Goal: Transaction & Acquisition: Purchase product/service

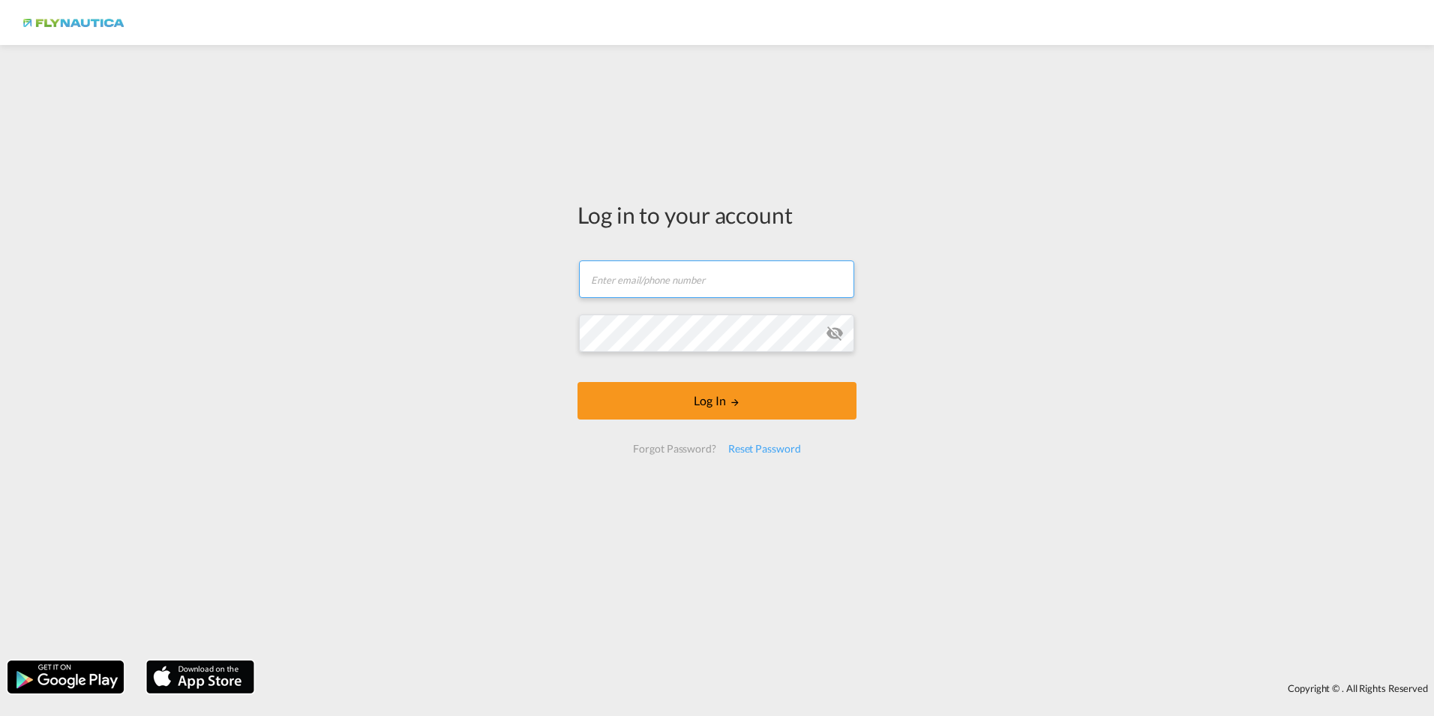
click at [761, 281] on input "text" at bounding box center [716, 279] width 275 height 38
paste input "+49 (0) 40 / 752 430 - 18"
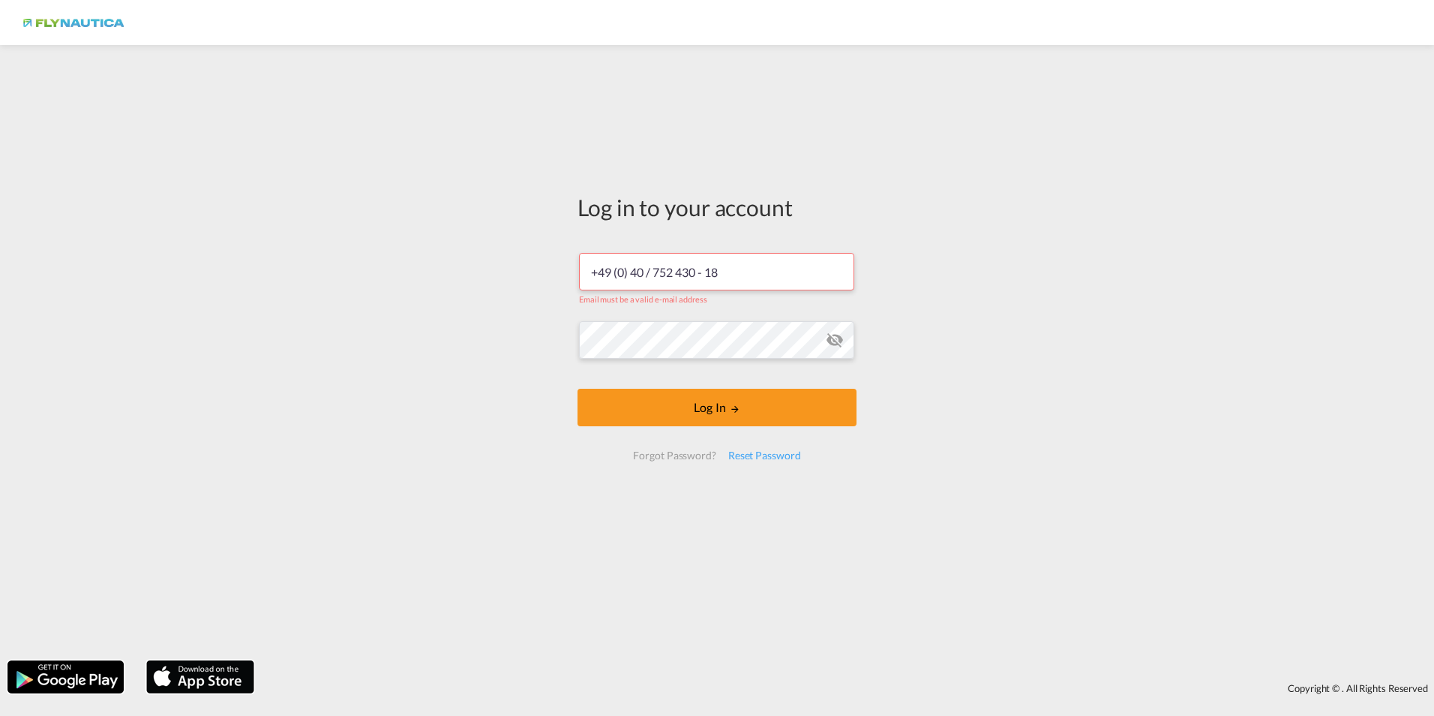
drag, startPoint x: 734, startPoint y: 271, endPoint x: 529, endPoint y: 262, distance: 205.7
click at [529, 262] on div "Log in to your account +49 (0) 40 / 752 430 - 18 Email must be a valid e-mail a…" at bounding box center [717, 353] width 1434 height 600
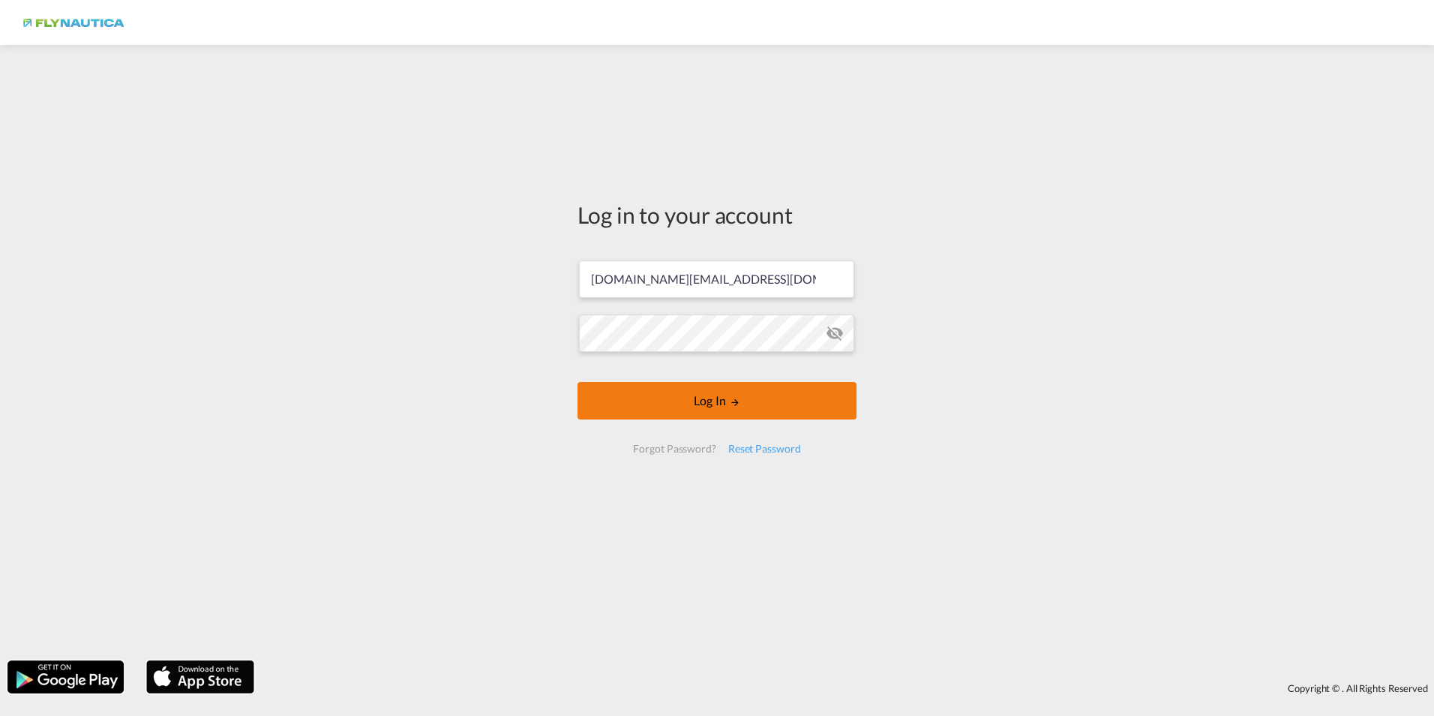
click at [760, 402] on button "Log In" at bounding box center [717, 401] width 279 height 38
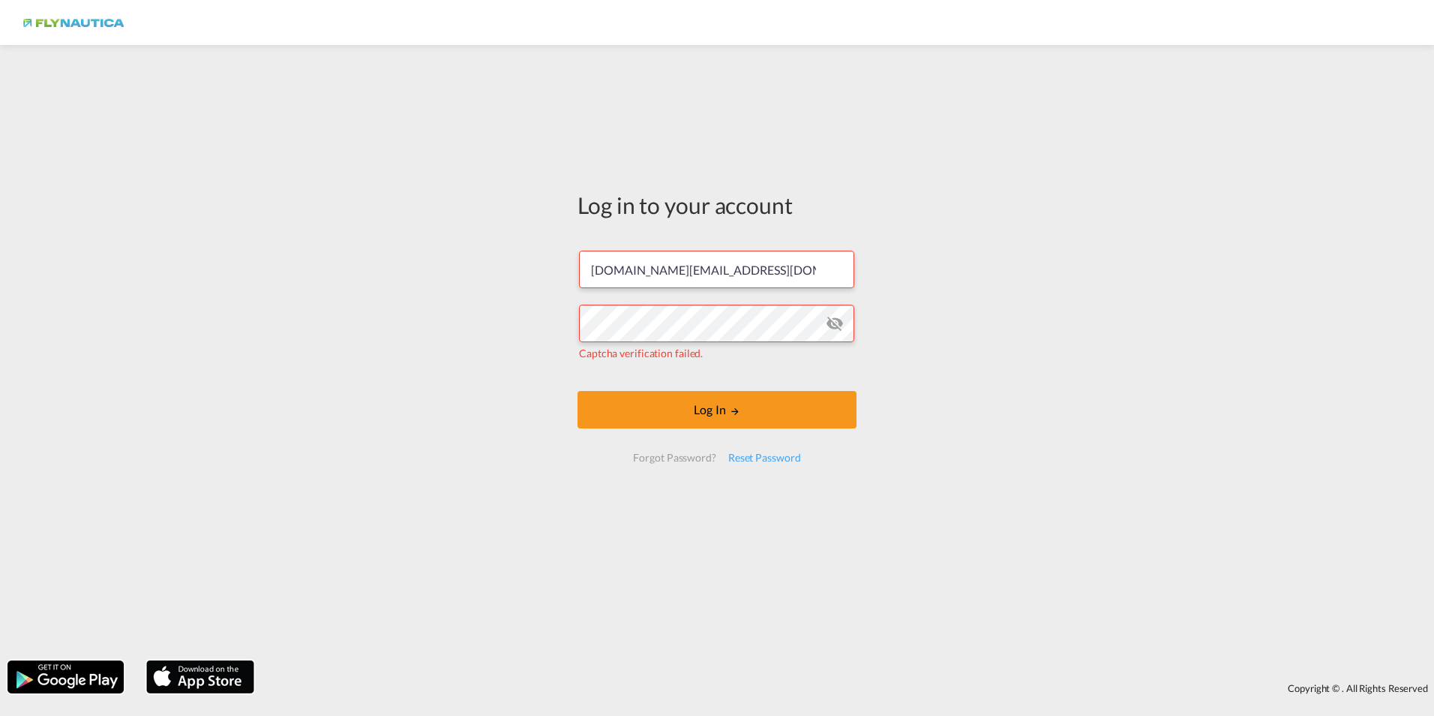
click at [832, 325] on md-icon "icon-eye-off" at bounding box center [835, 323] width 18 height 18
click at [735, 254] on input "DE.info@Flynatucia.com" at bounding box center [716, 270] width 275 height 38
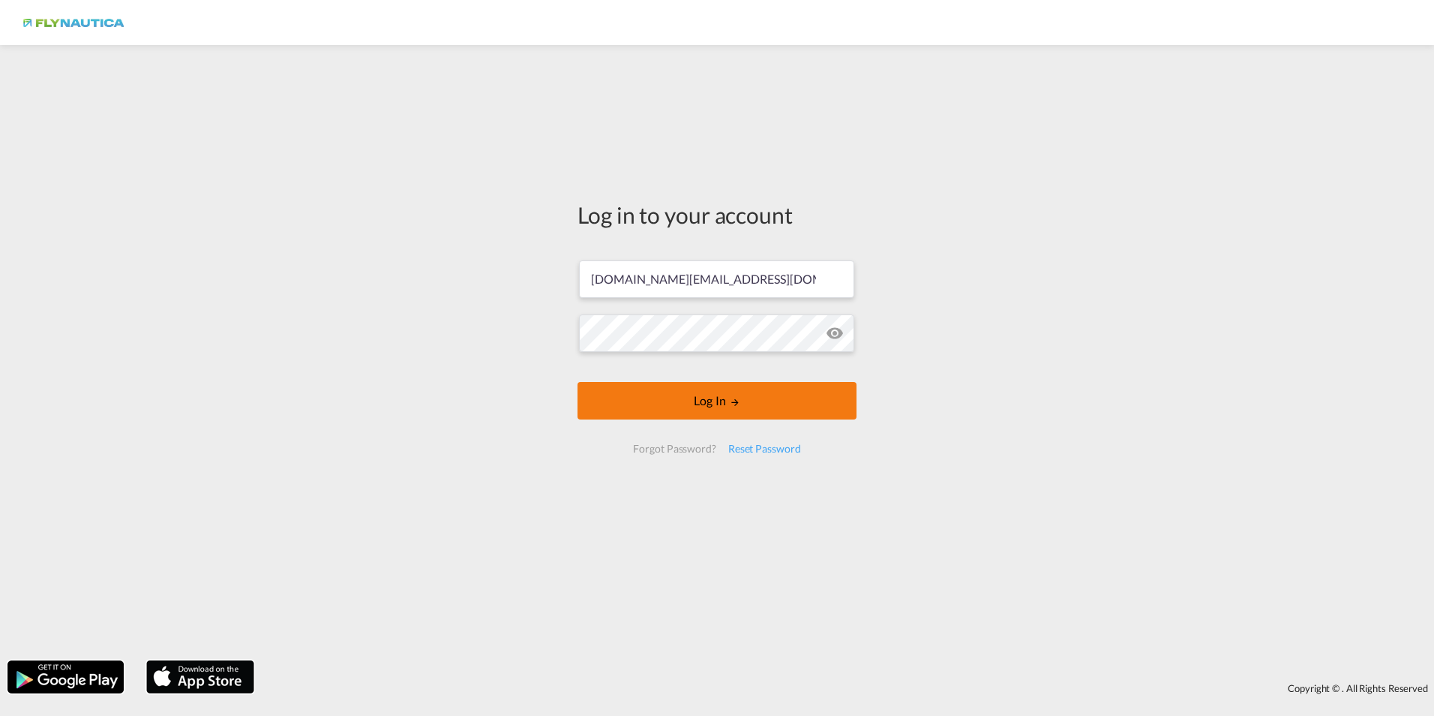
click at [699, 400] on button "Log In" at bounding box center [717, 401] width 279 height 38
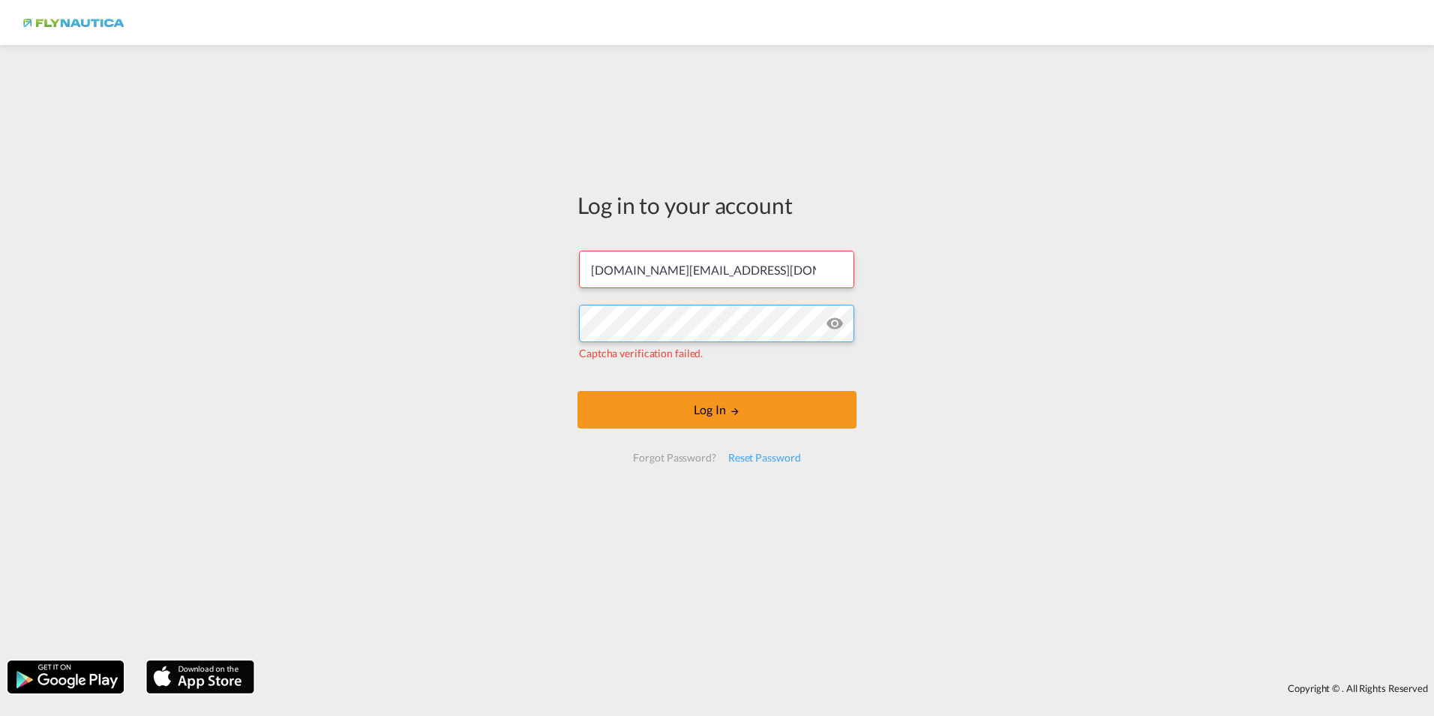
click at [509, 302] on div "Log in to your account DE.info@Flynatucia.com Captcha verification failed. Log …" at bounding box center [717, 353] width 1434 height 600
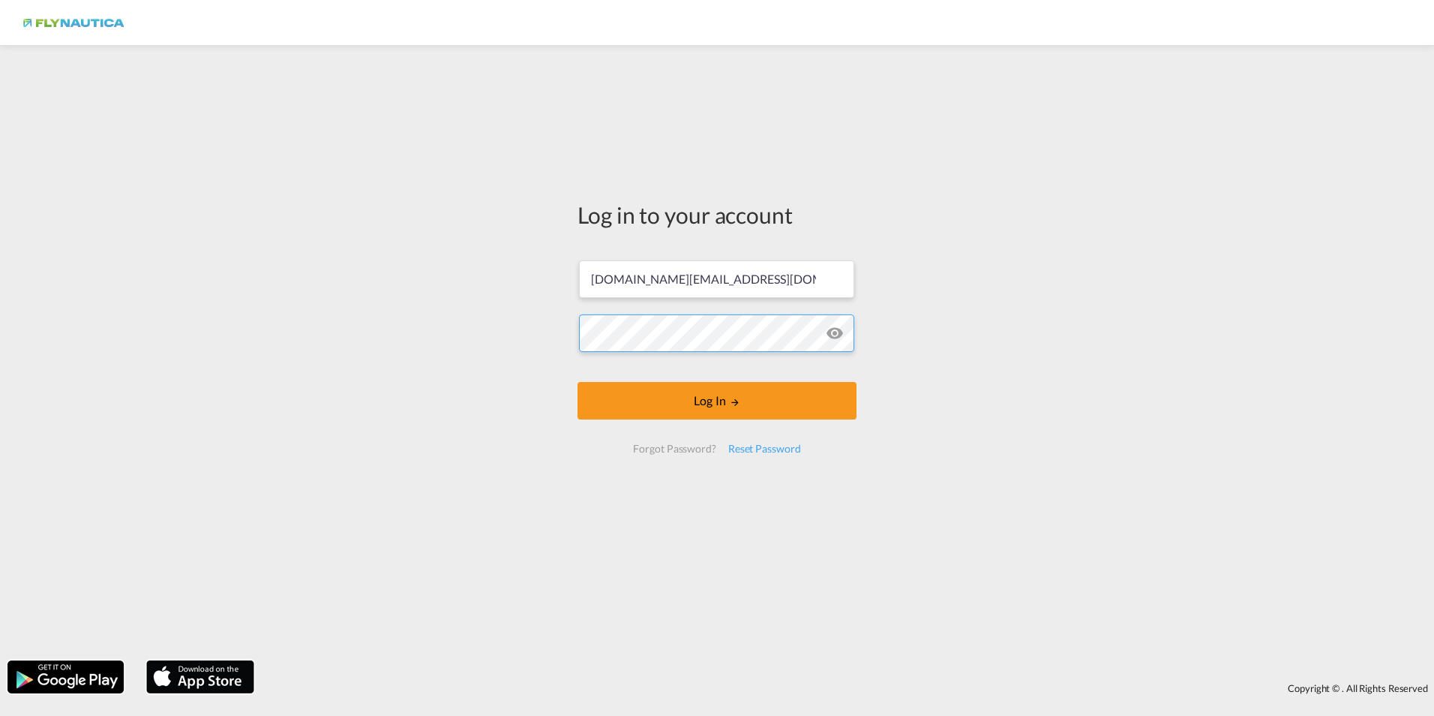
click at [554, 323] on div "Log in to your account DE.info@Flynatucia.com Log In Forgot Password? Reset Pas…" at bounding box center [717, 353] width 1434 height 600
click at [656, 283] on input "DE.info@Flynatucia.com" at bounding box center [716, 279] width 275 height 38
click at [737, 403] on md-icon "LOGIN" at bounding box center [735, 402] width 11 height 11
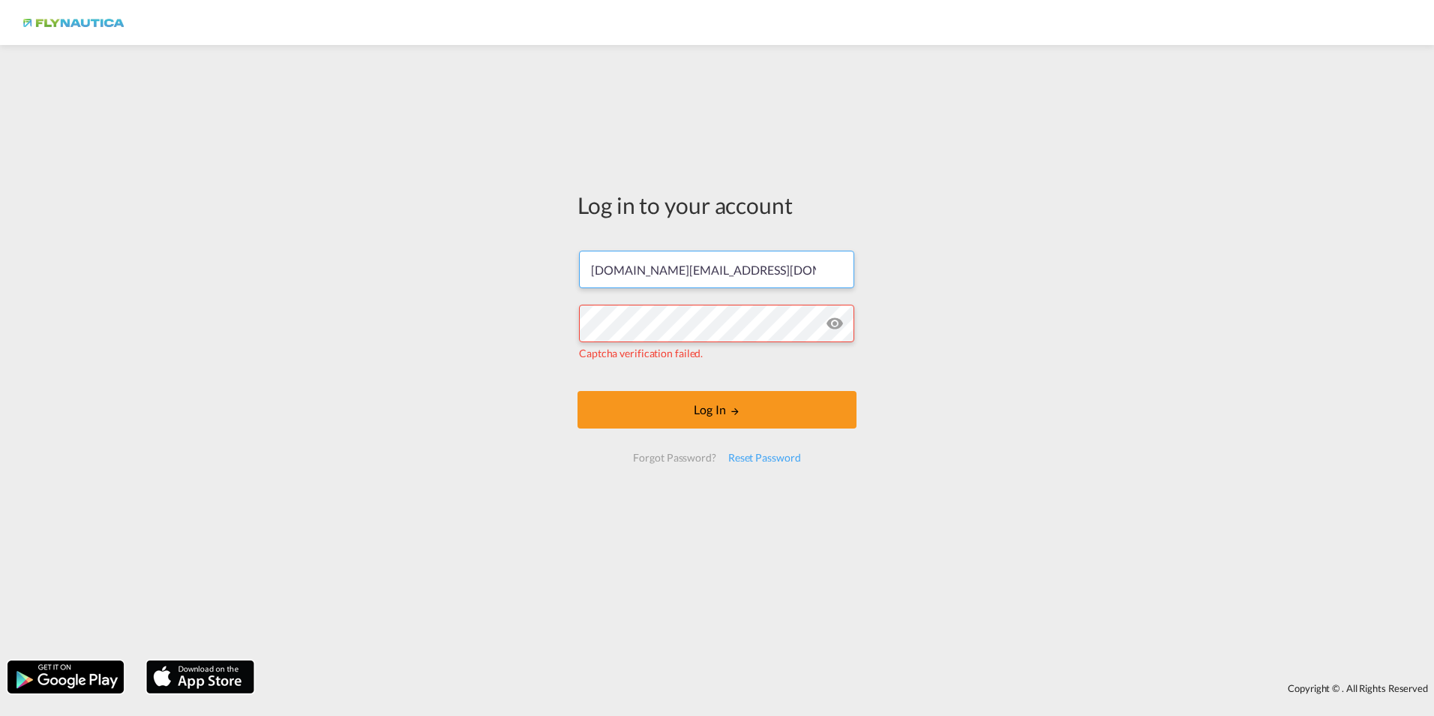
click at [749, 272] on input "DE.info@Flynautcia.com" at bounding box center [716, 270] width 275 height 38
click at [692, 405] on button "Log In" at bounding box center [717, 410] width 279 height 38
drag, startPoint x: 758, startPoint y: 271, endPoint x: 486, endPoint y: 218, distance: 276.7
click at [486, 218] on div "Log in to your account DE.info@Flynautcia.com Captcha verification failed. Log …" at bounding box center [717, 353] width 1434 height 600
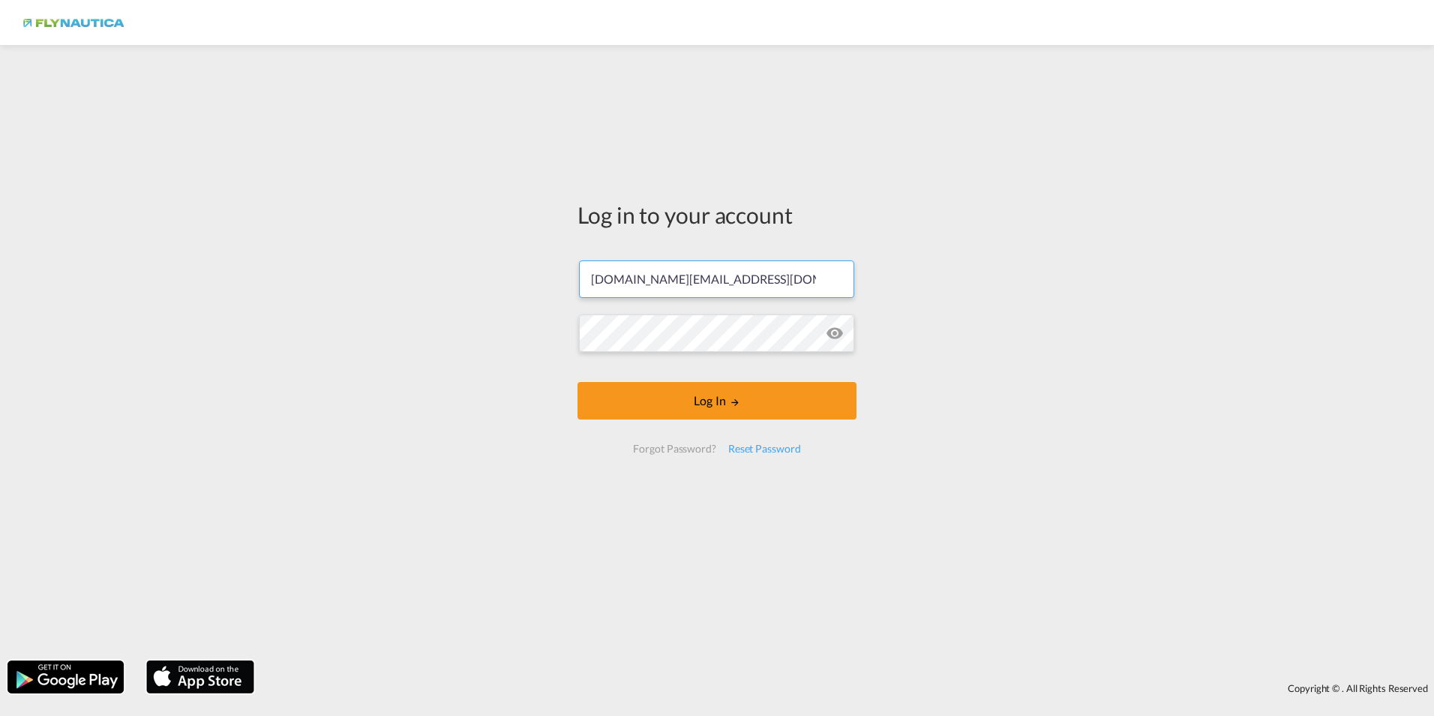
type input "[DOMAIN_NAME][EMAIL_ADDRESS][DOMAIN_NAME]"
click at [744, 407] on button "Log In" at bounding box center [717, 401] width 279 height 38
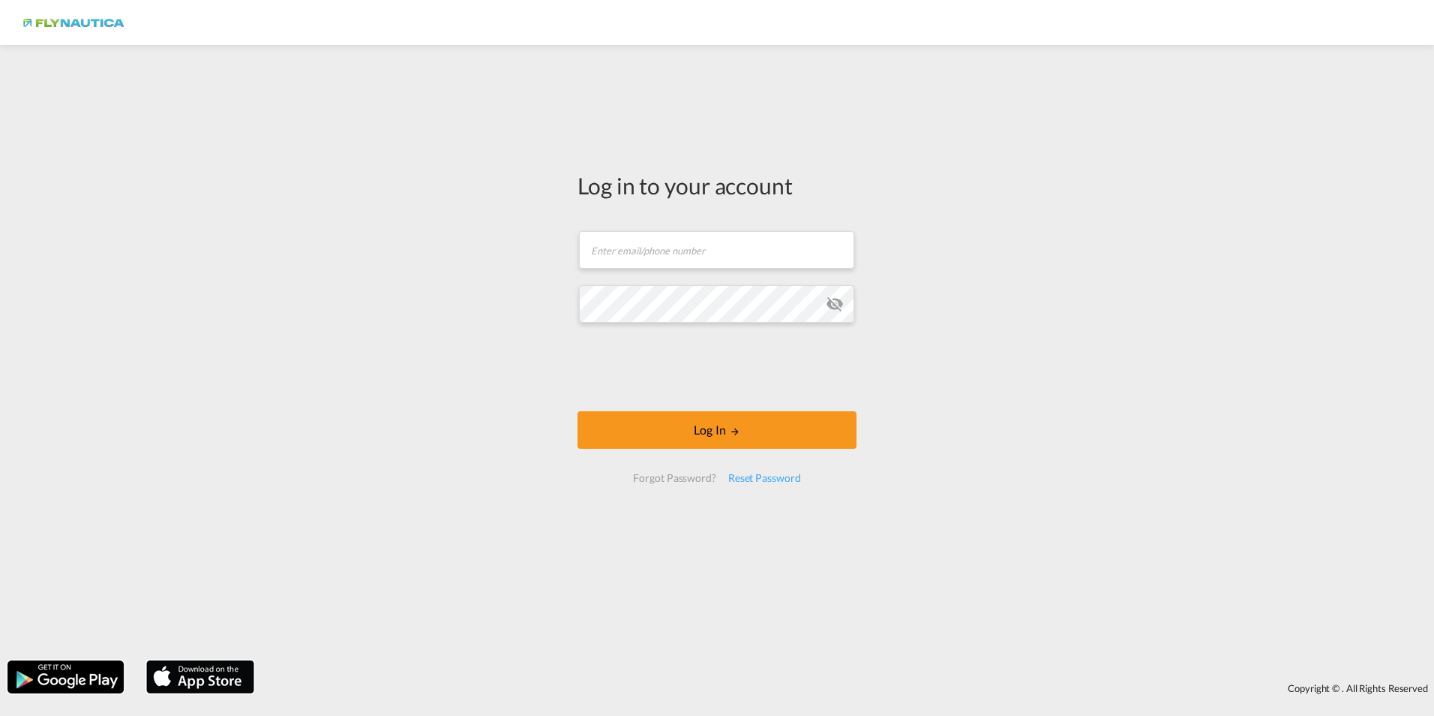
click at [675, 278] on form "Email field is required Password field is required Log In Forgot Password? Rese…" at bounding box center [717, 356] width 279 height 281
click at [682, 249] on input "text" at bounding box center [716, 250] width 275 height 38
type input "[DOMAIN_NAME][EMAIL_ADDRESS][DOMAIN_NAME]"
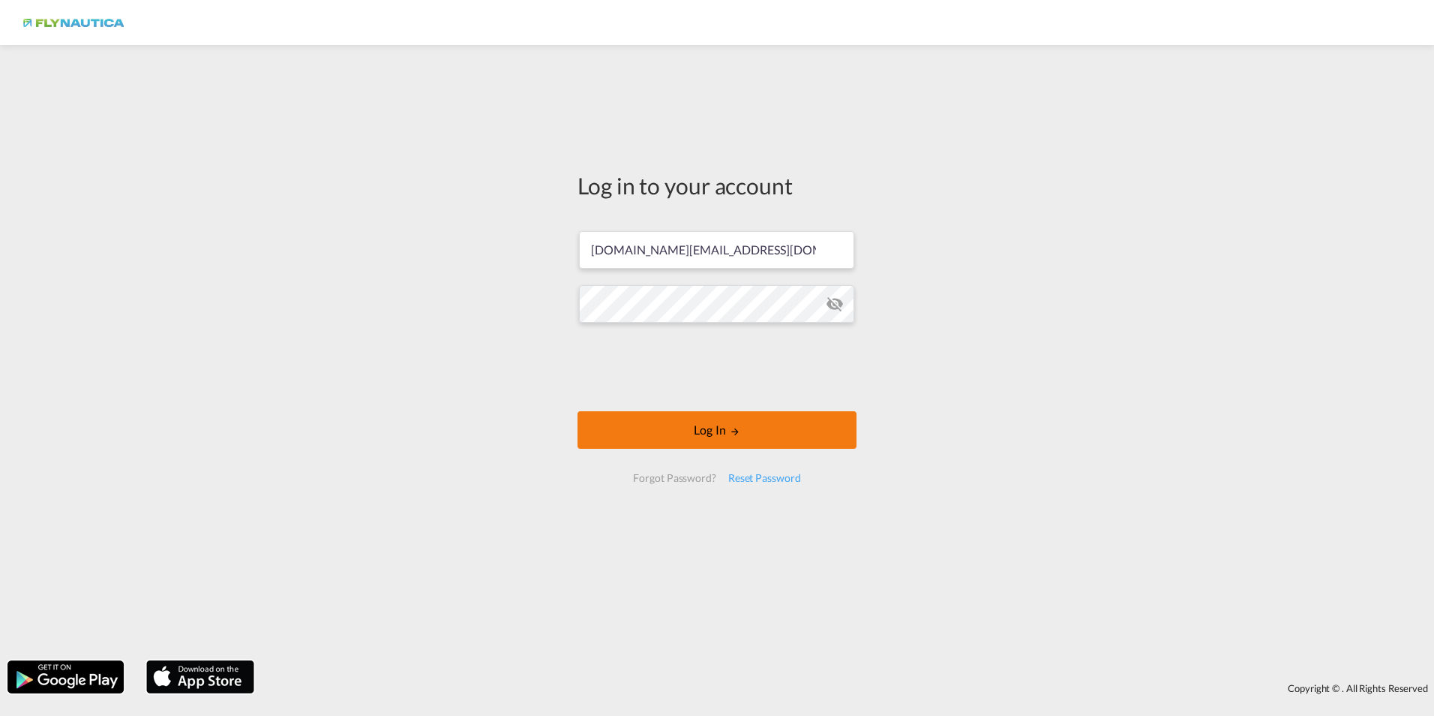
click at [745, 434] on button "Log In" at bounding box center [717, 430] width 279 height 38
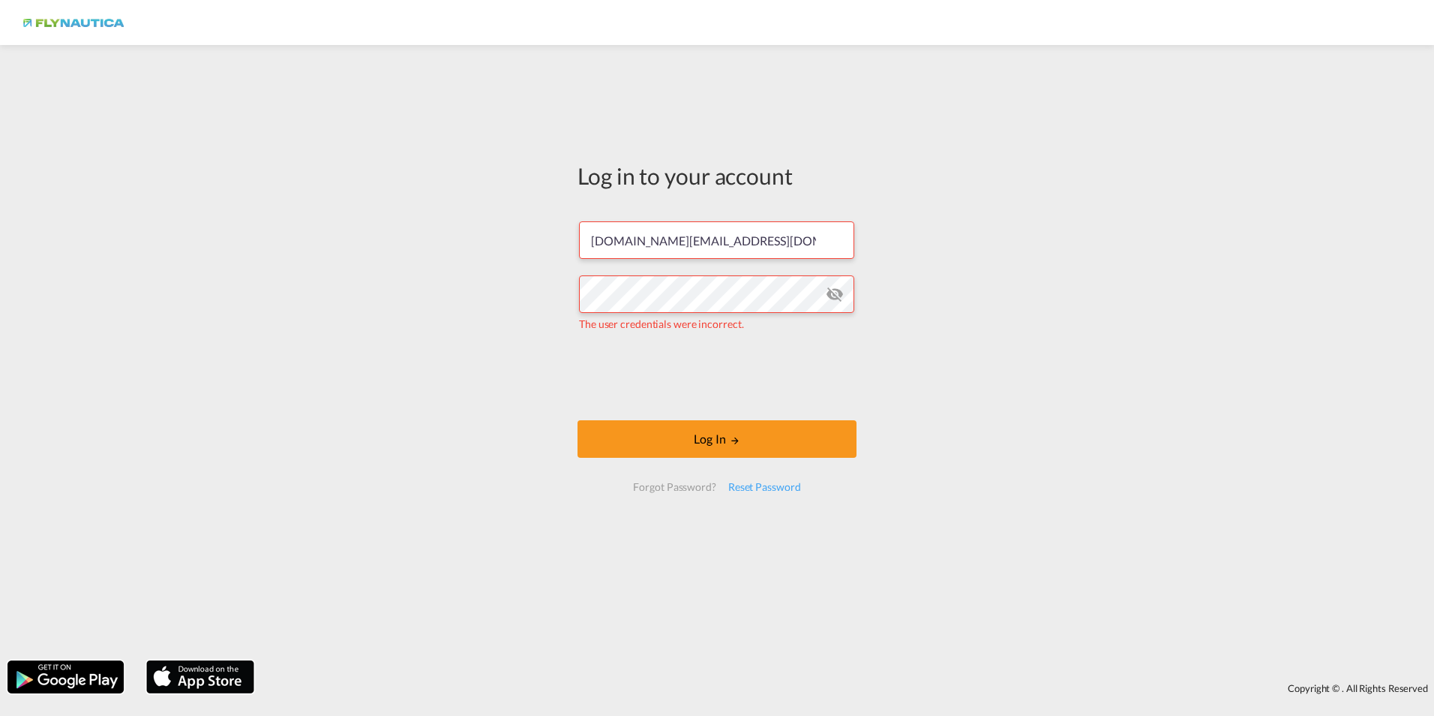
click at [837, 293] on md-icon "icon-eye-off" at bounding box center [835, 294] width 18 height 18
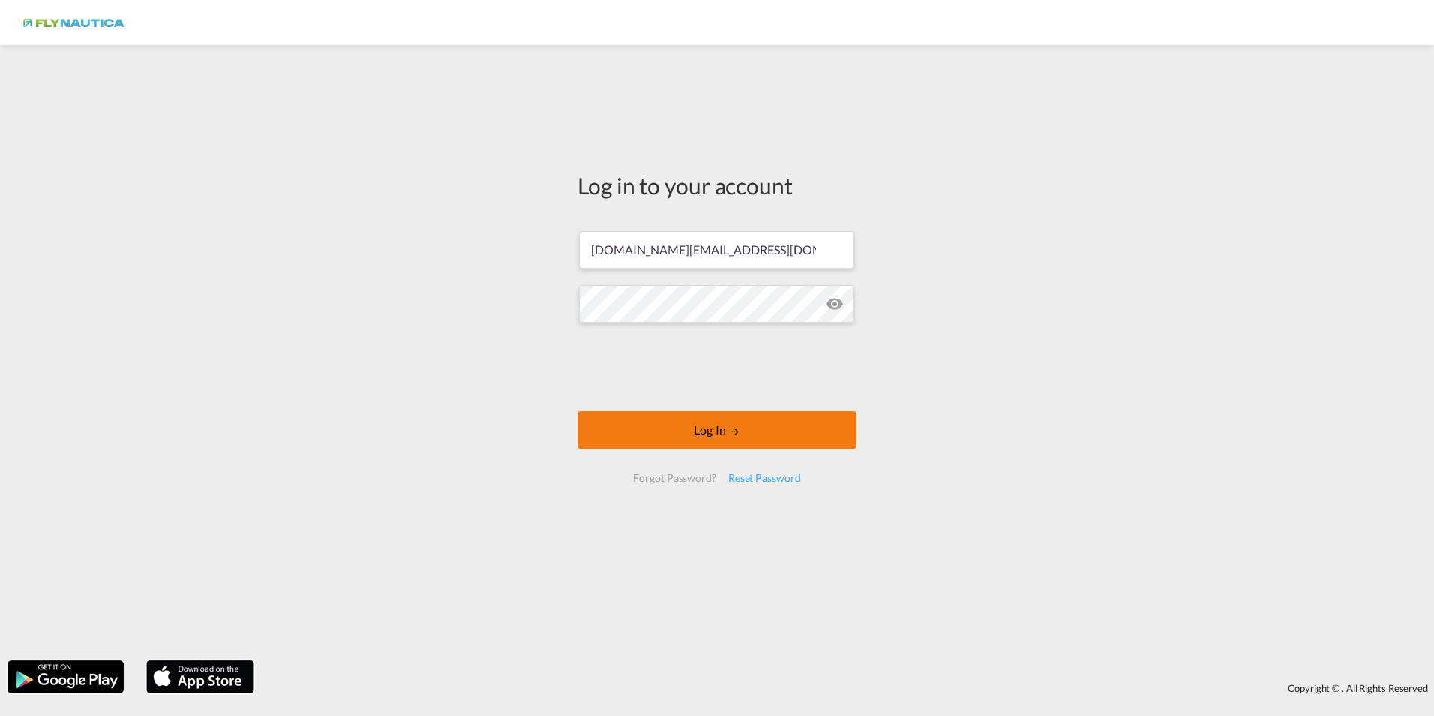
click at [739, 433] on md-icon "LOGIN" at bounding box center [735, 431] width 11 height 11
click at [740, 433] on md-icon "LOGIN" at bounding box center [735, 431] width 11 height 11
click at [743, 431] on button "Log In" at bounding box center [717, 430] width 279 height 38
click at [697, 432] on button "Log In" at bounding box center [717, 430] width 279 height 38
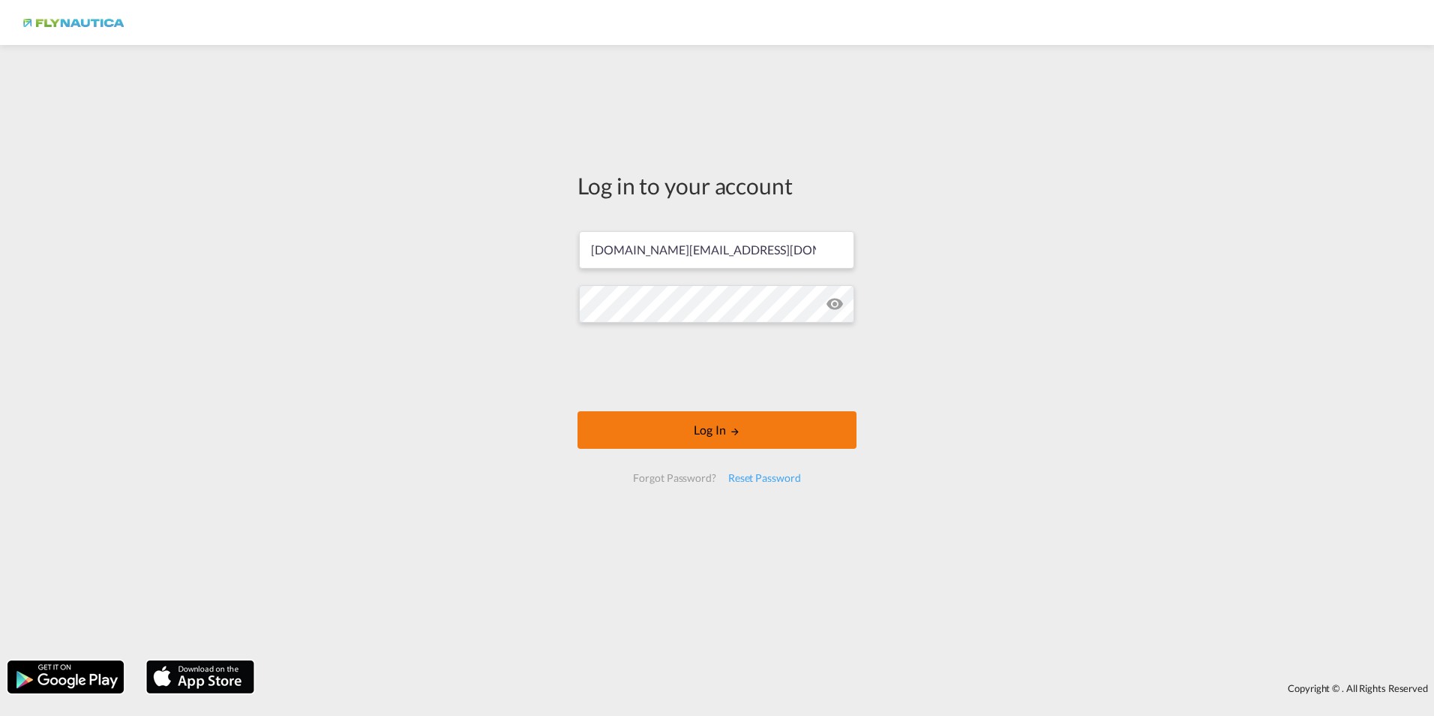
click at [705, 425] on button "Log In" at bounding box center [717, 430] width 279 height 38
click at [722, 420] on button "Log In" at bounding box center [717, 430] width 279 height 38
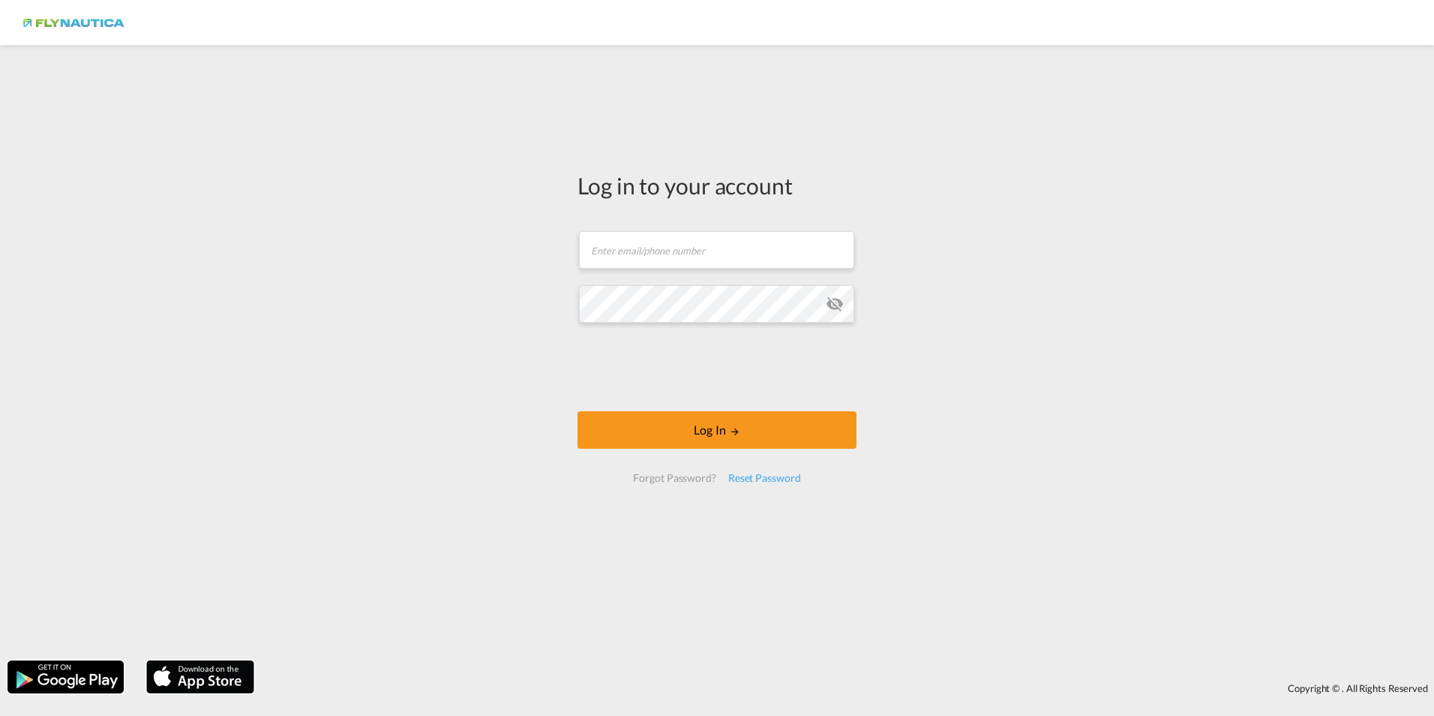
click at [644, 272] on form "Email field is required Password field is required Log In Forgot Password? Rese…" at bounding box center [717, 356] width 279 height 281
click at [645, 259] on input "text" at bounding box center [716, 250] width 275 height 38
type input "[DOMAIN_NAME][EMAIL_ADDRESS][DOMAIN_NAME]"
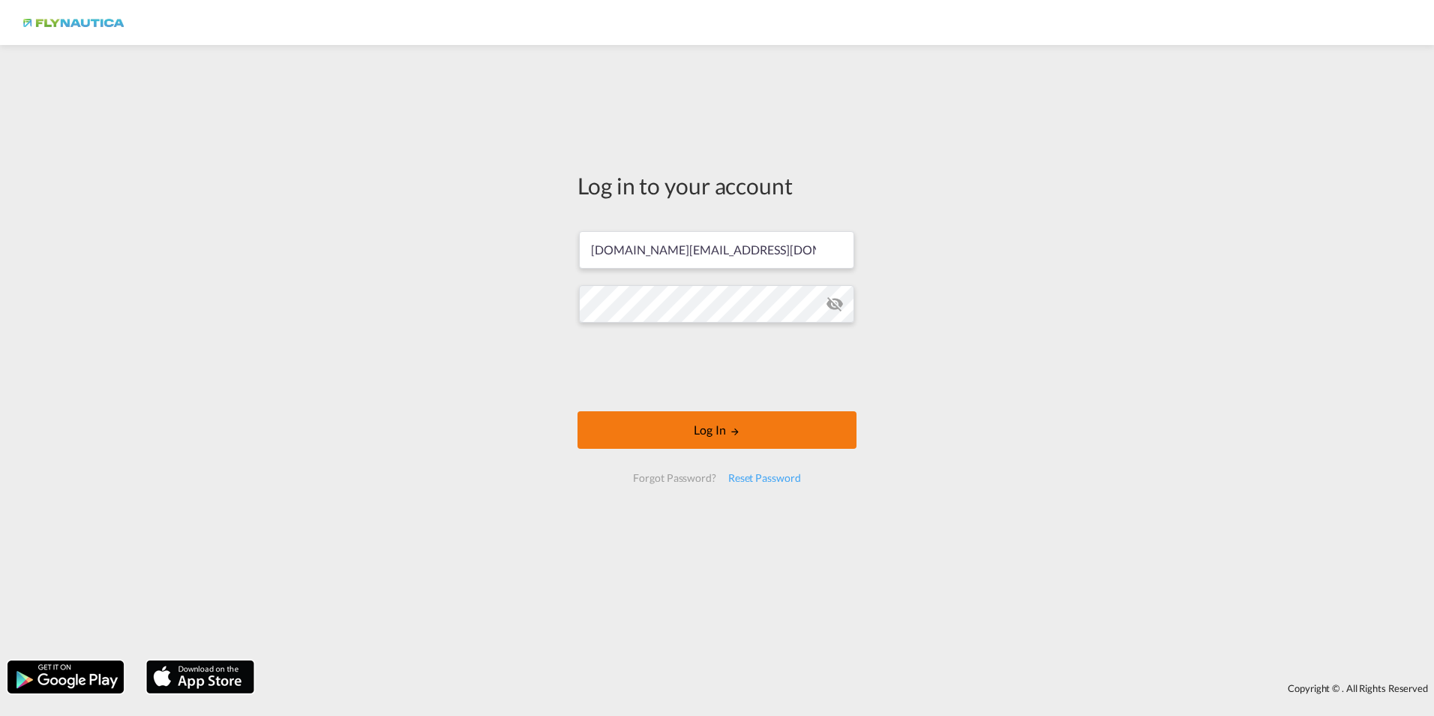
click at [719, 431] on button "Log In" at bounding box center [717, 430] width 279 height 38
click at [719, 429] on button "Log In" at bounding box center [717, 430] width 279 height 38
click at [683, 431] on button "Log In" at bounding box center [717, 430] width 279 height 38
click at [751, 425] on button "Log In" at bounding box center [717, 430] width 279 height 38
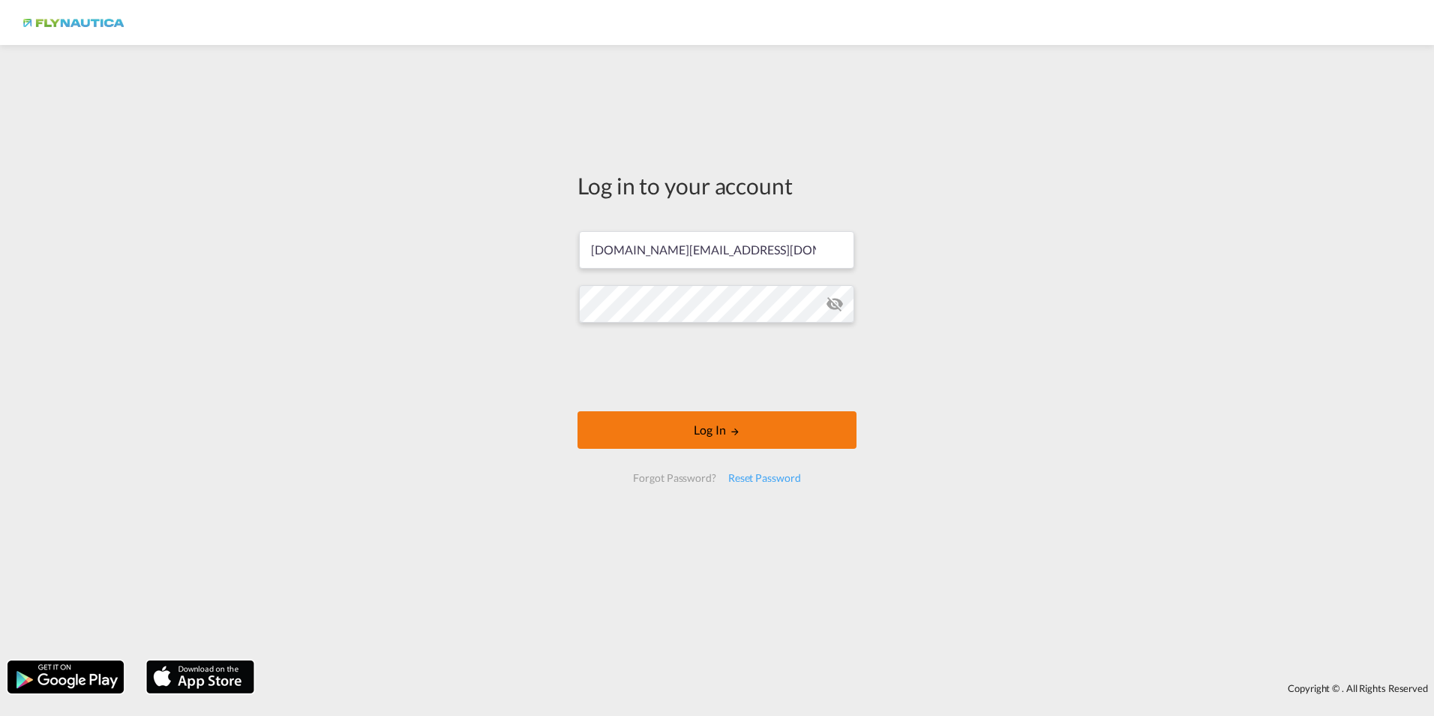
click at [751, 425] on button "Log In" at bounding box center [717, 430] width 279 height 38
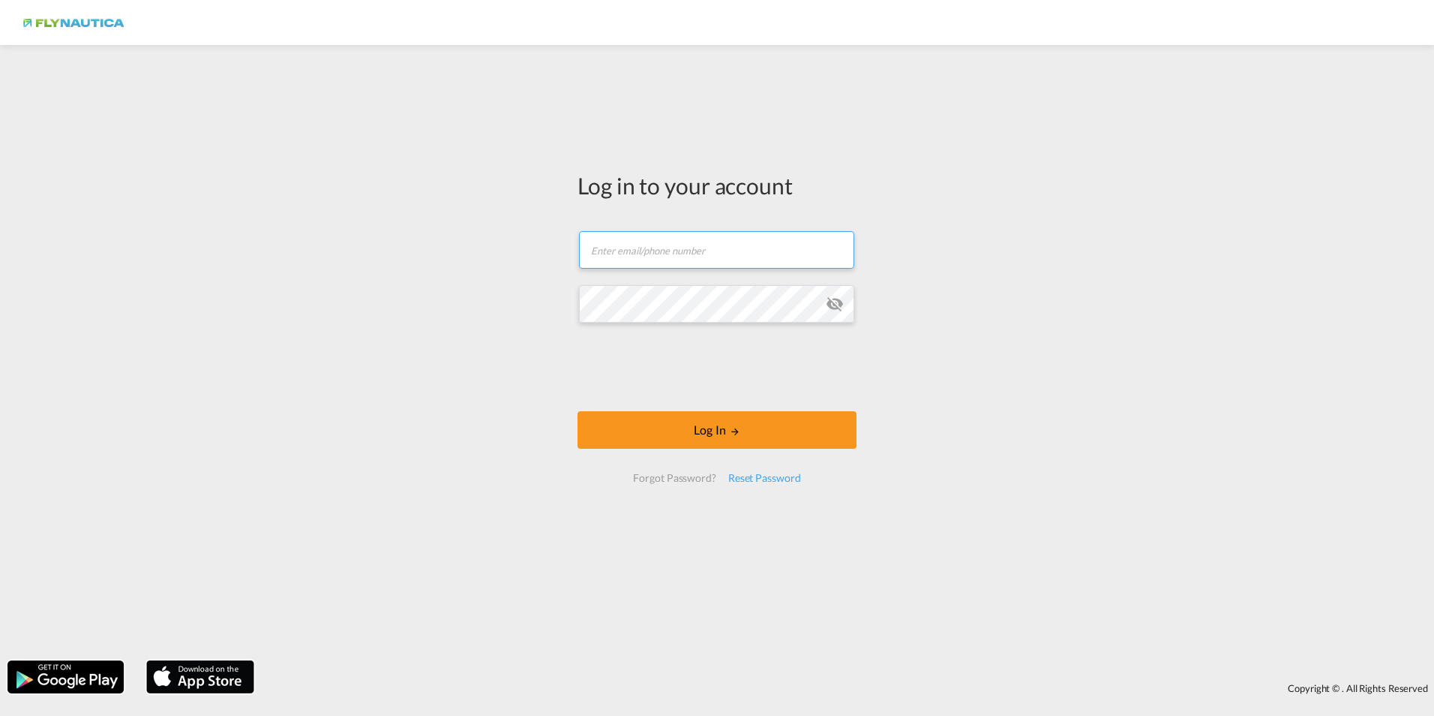
click at [658, 248] on input "text" at bounding box center [716, 250] width 275 height 38
paste input "[DOMAIN_NAME][EMAIL_ADDRESS][DOMAIN_NAME]"
type input "[DOMAIN_NAME][EMAIL_ADDRESS][DOMAIN_NAME]"
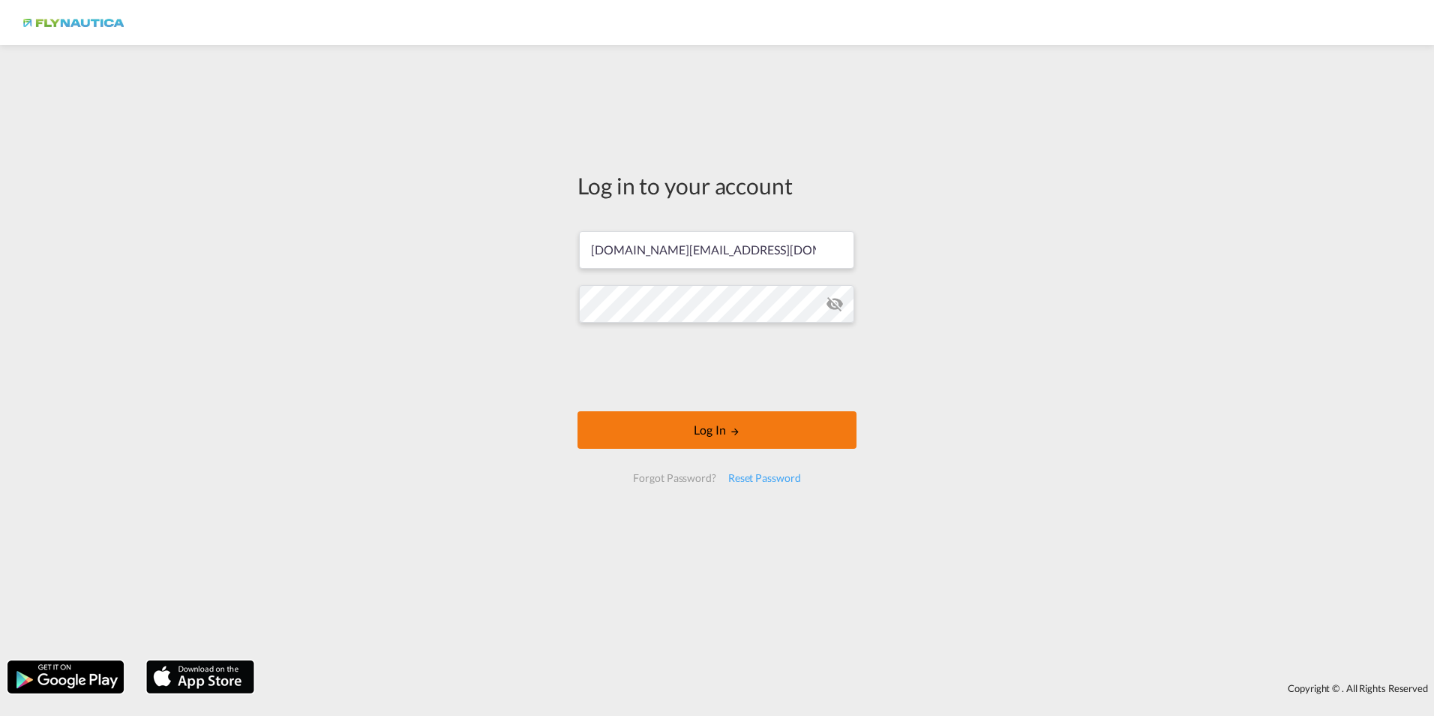
click at [699, 431] on button "Log In" at bounding box center [717, 430] width 279 height 38
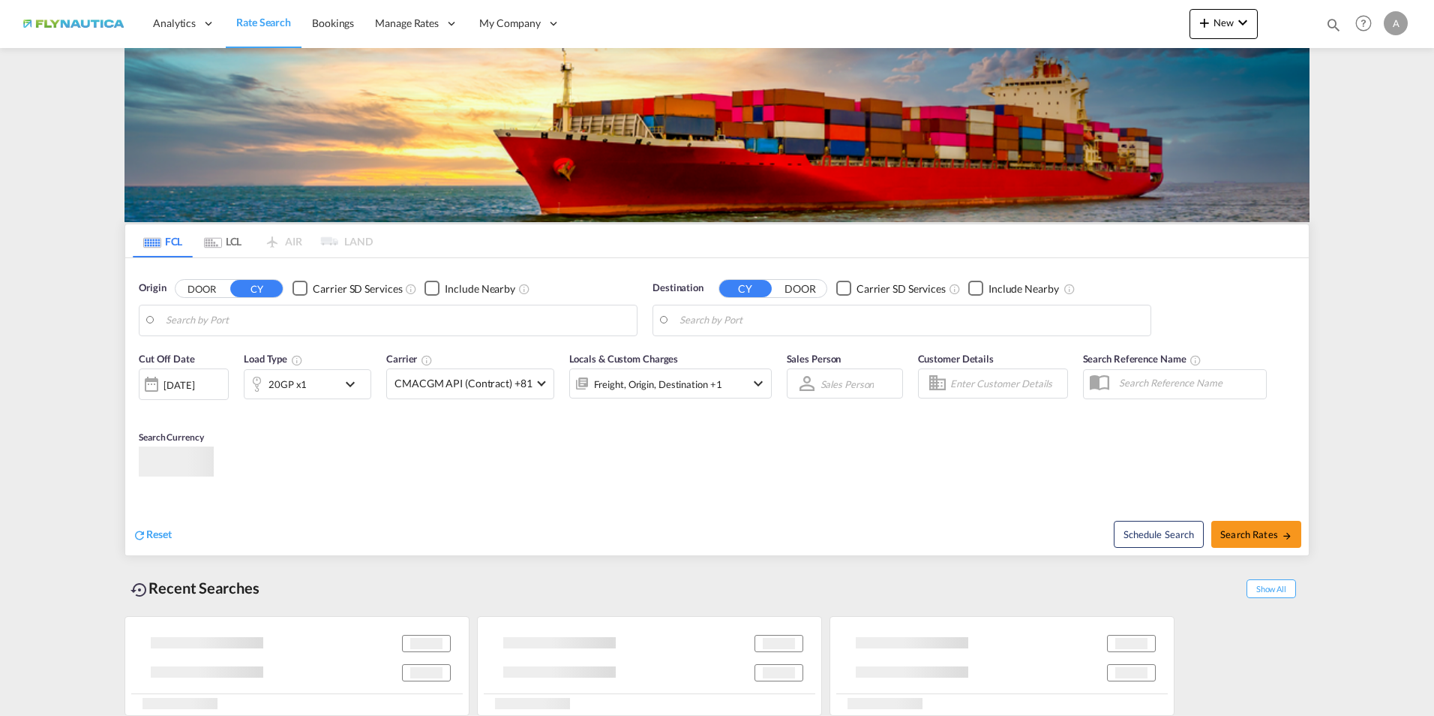
type input "[GEOGRAPHIC_DATA], [GEOGRAPHIC_DATA]"
type input "[PERSON_NAME] ([PERSON_NAME]), [GEOGRAPHIC_DATA]"
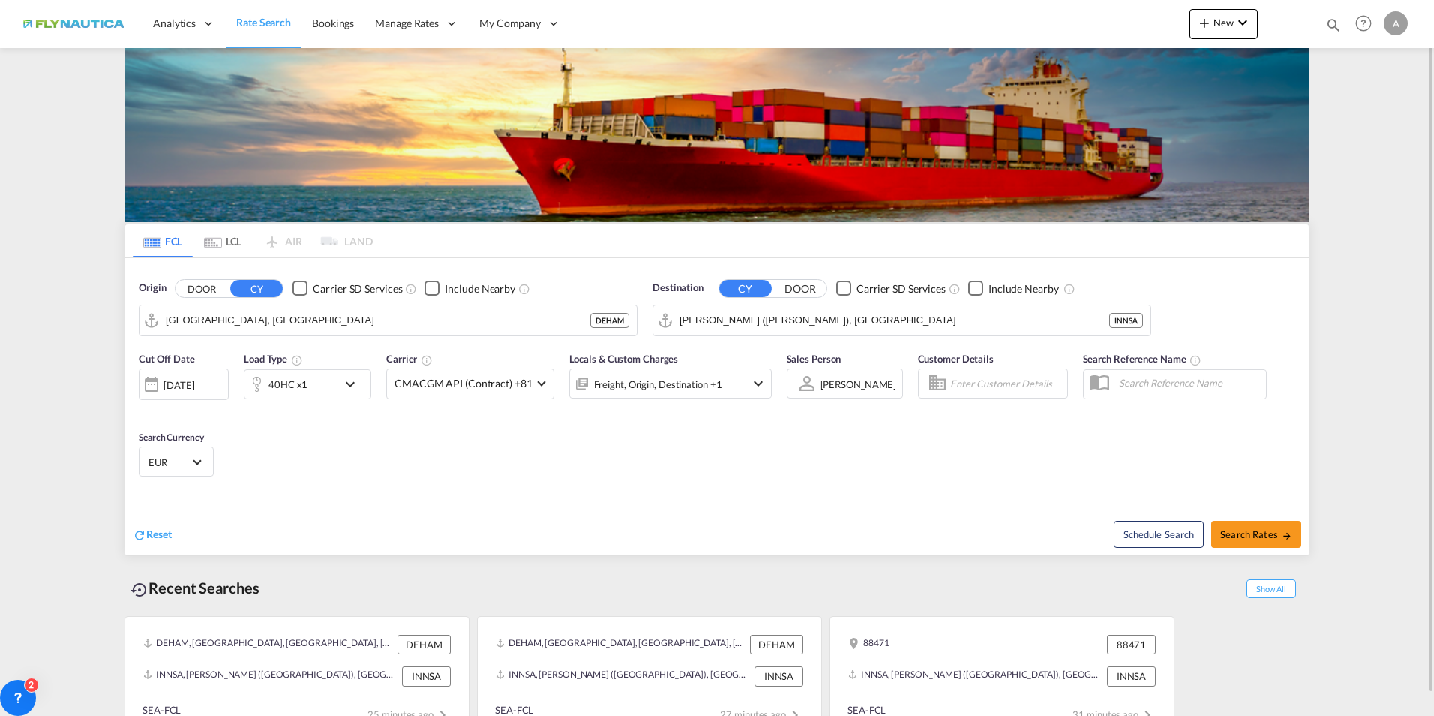
click at [205, 291] on button "DOOR" at bounding box center [202, 288] width 53 height 17
click at [210, 320] on body "Analytics Dashboard Rate Search Bookings Manage Rates My Rate Files" at bounding box center [717, 358] width 1434 height 716
type input "61191 [PERSON_NAME]"
click at [216, 323] on input "61191 [PERSON_NAME]" at bounding box center [398, 320] width 464 height 23
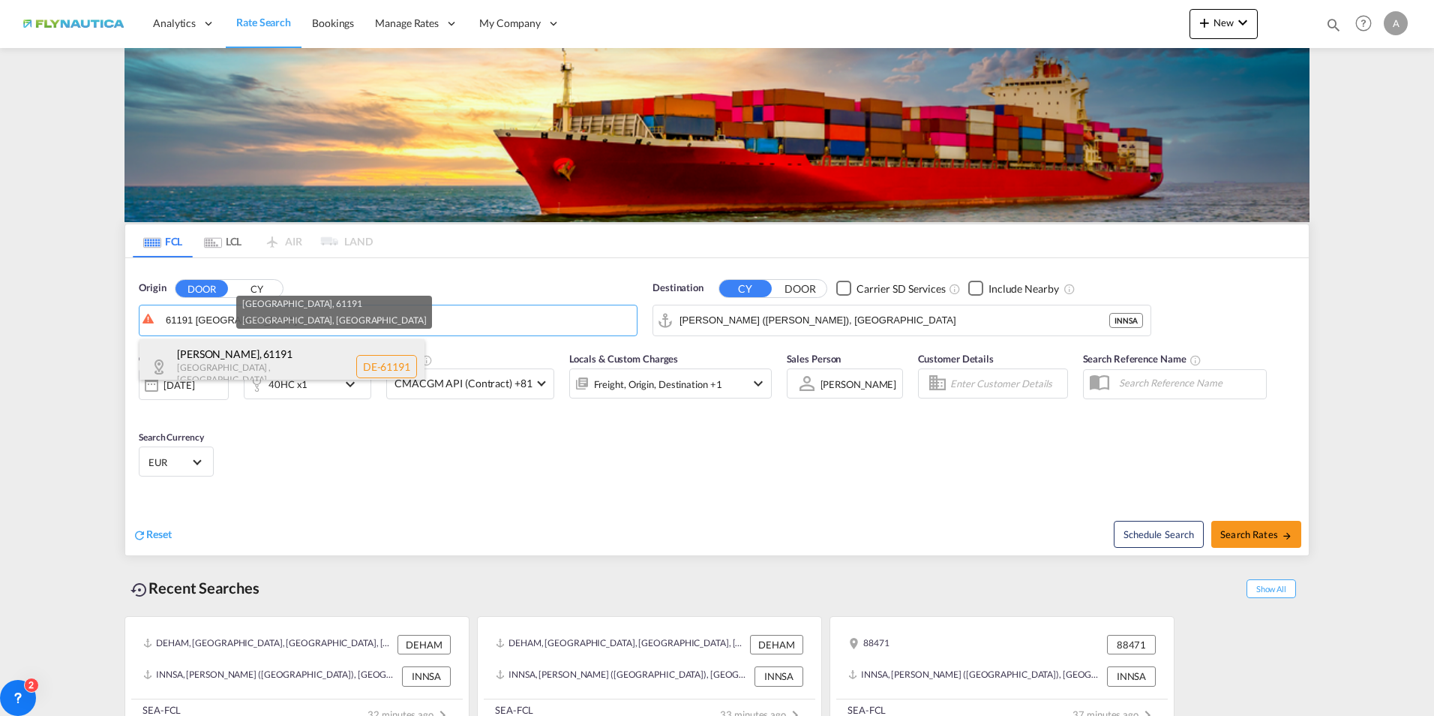
click at [236, 349] on div "[GEOGRAPHIC_DATA] , 61191 [GEOGRAPHIC_DATA] , [GEOGRAPHIC_DATA] DE-61191" at bounding box center [282, 366] width 285 height 55
type input "DE-61191, [GEOGRAPHIC_DATA], [GEOGRAPHIC_DATA]"
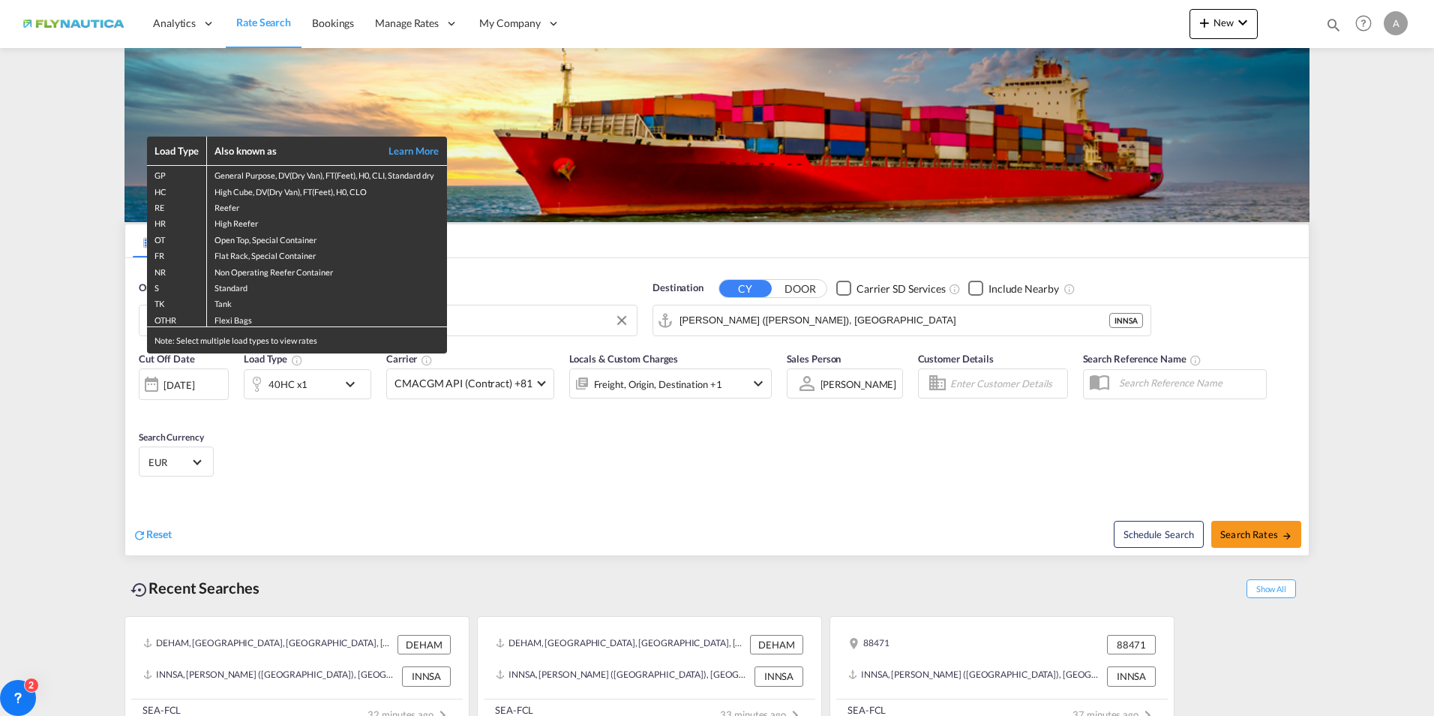
drag, startPoint x: 908, startPoint y: 316, endPoint x: 769, endPoint y: 305, distance: 139.9
click at [769, 305] on div "Load Type Also known as Learn More GP General Purpose, DV(Dry Van), FT(Feet), H…" at bounding box center [717, 358] width 1434 height 716
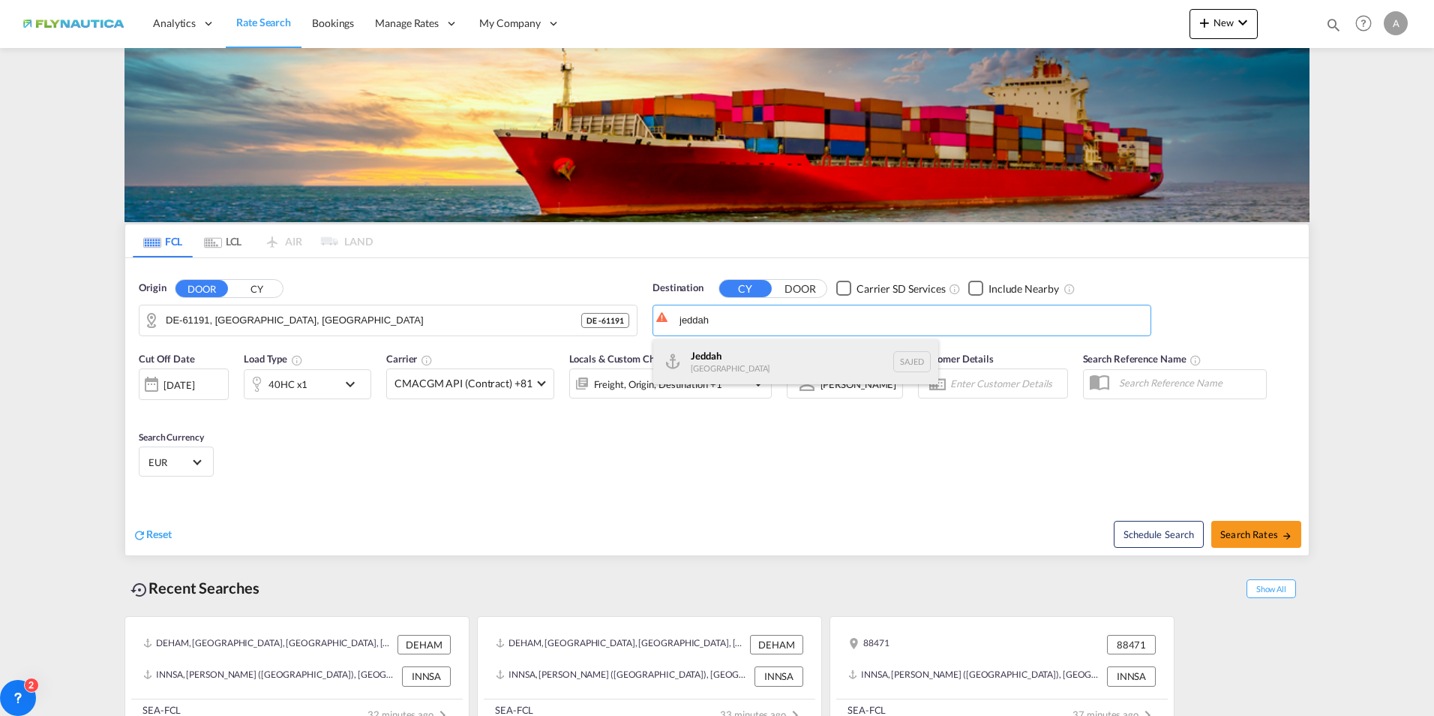
click at [706, 353] on div "Jeddah [GEOGRAPHIC_DATA] SAJED" at bounding box center [795, 361] width 285 height 45
type input "Jeddah, SAJED"
click at [446, 387] on span "CMACGM API (Contract) +81" at bounding box center [464, 383] width 138 height 15
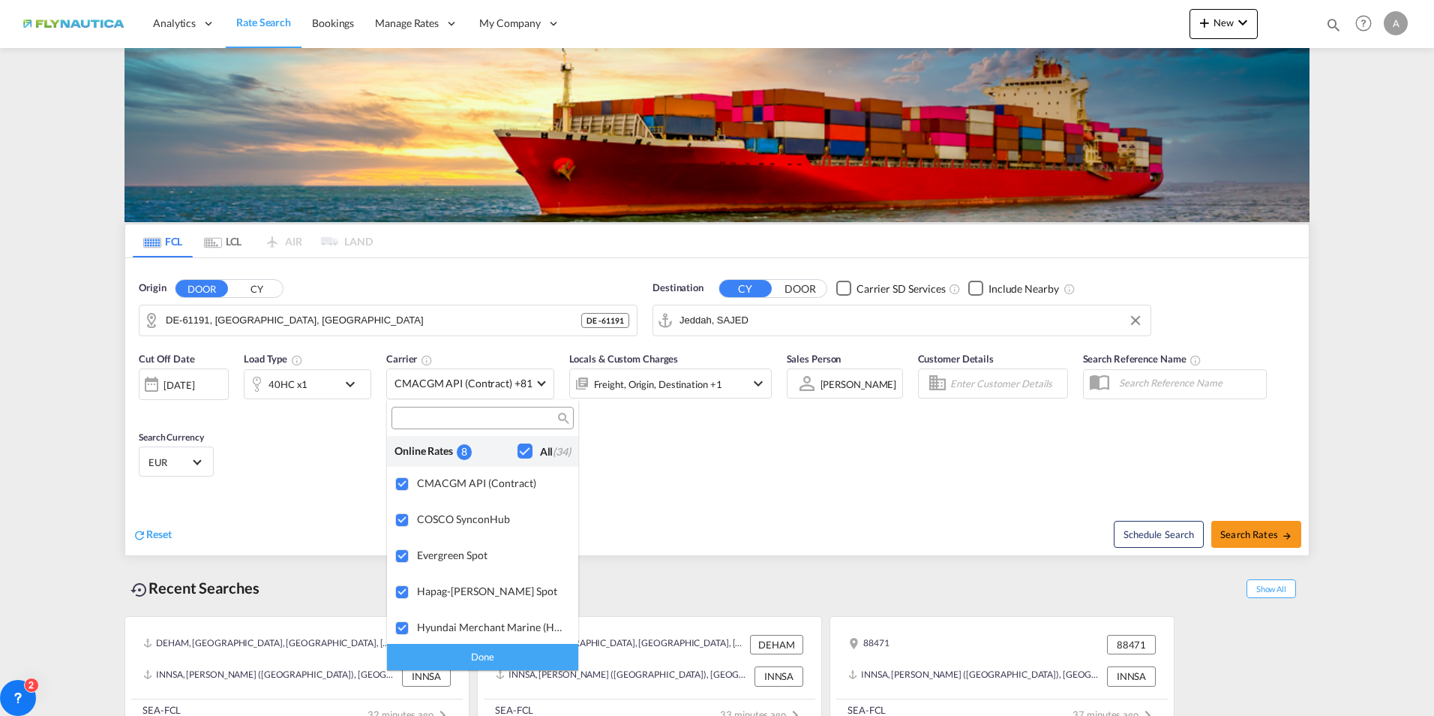
click at [518, 447] on div "Checkbox No Ink" at bounding box center [525, 450] width 15 height 15
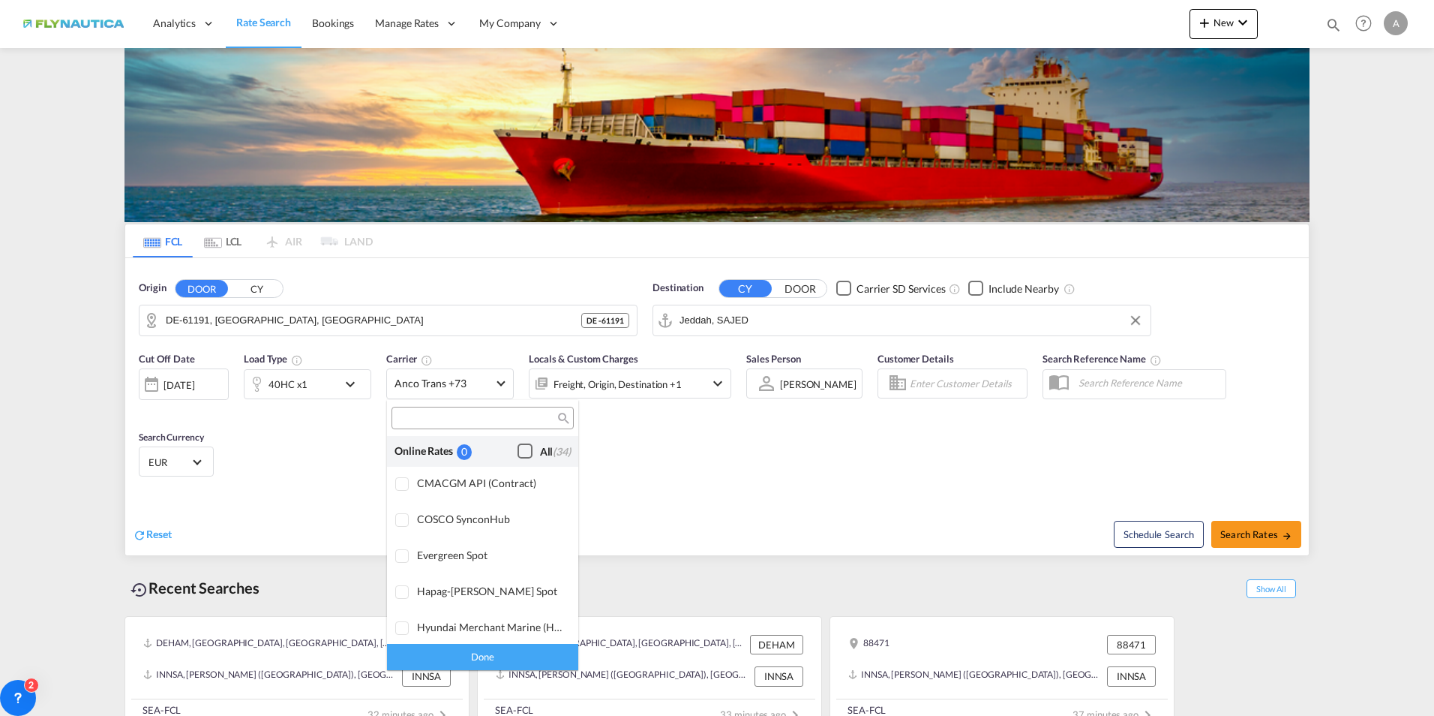
click at [566, 382] on md-backdrop at bounding box center [717, 358] width 1434 height 716
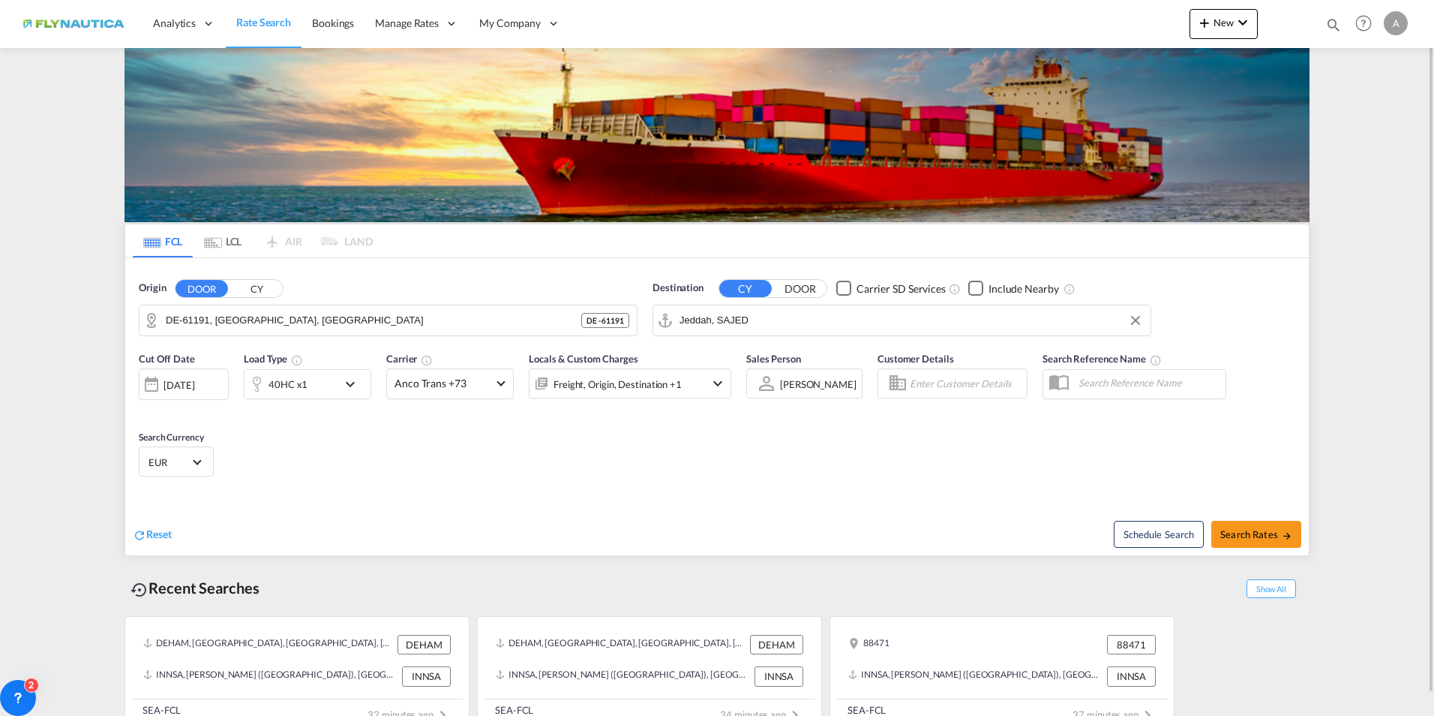
click at [1245, 519] on div "Schedule Search Search Rates" at bounding box center [1015, 526] width 588 height 58
click at [1248, 528] on span "Search Rates" at bounding box center [1256, 534] width 72 height 12
type input "61191 to SAJED / [DATE]"
